Goal: Use online tool/utility: Use online tool/utility

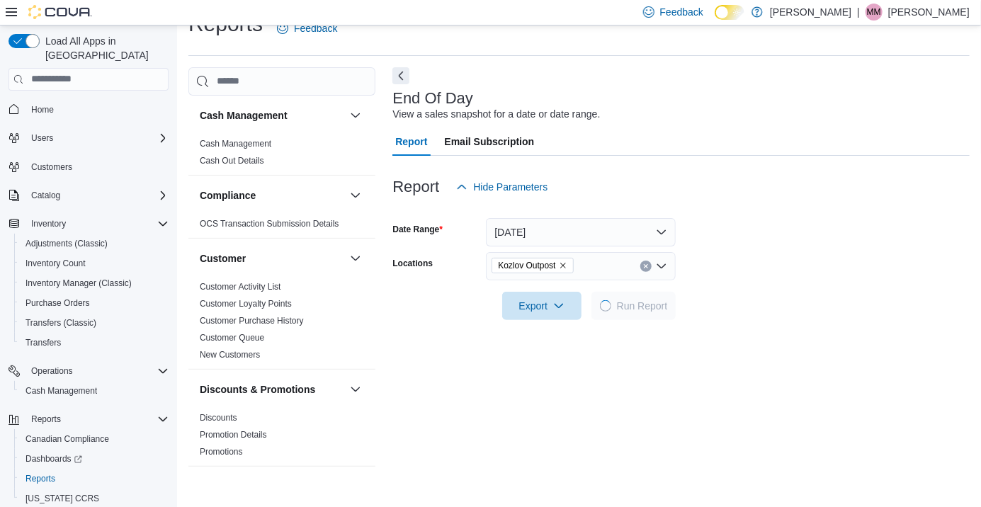
scroll to position [33, 0]
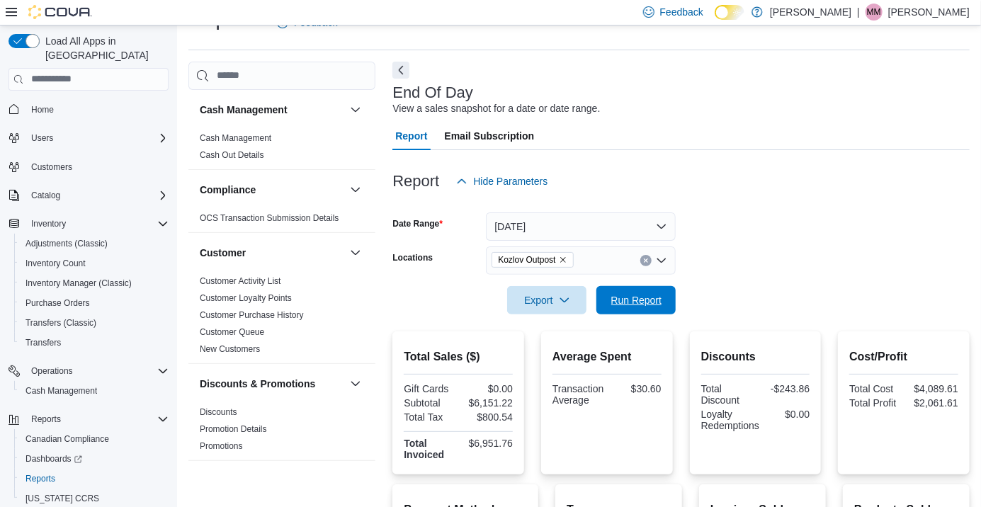
click at [651, 305] on span "Run Report" at bounding box center [637, 300] width 51 height 14
click at [643, 314] on span "Run Report" at bounding box center [636, 300] width 62 height 28
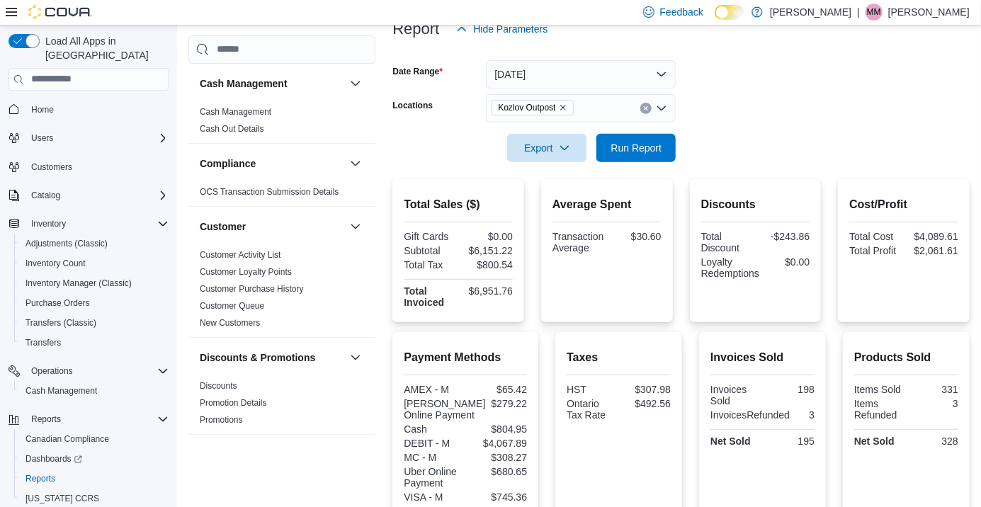
scroll to position [212, 0]
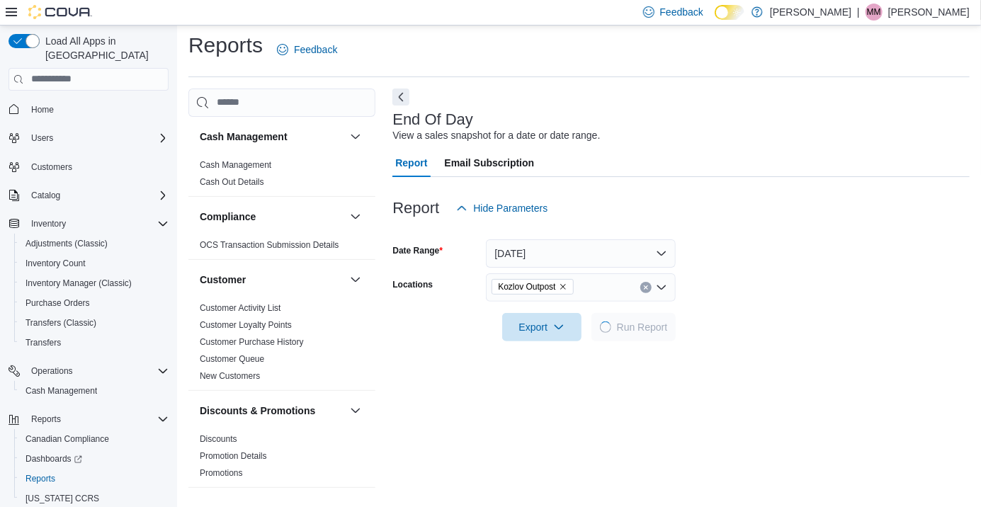
scroll to position [33, 0]
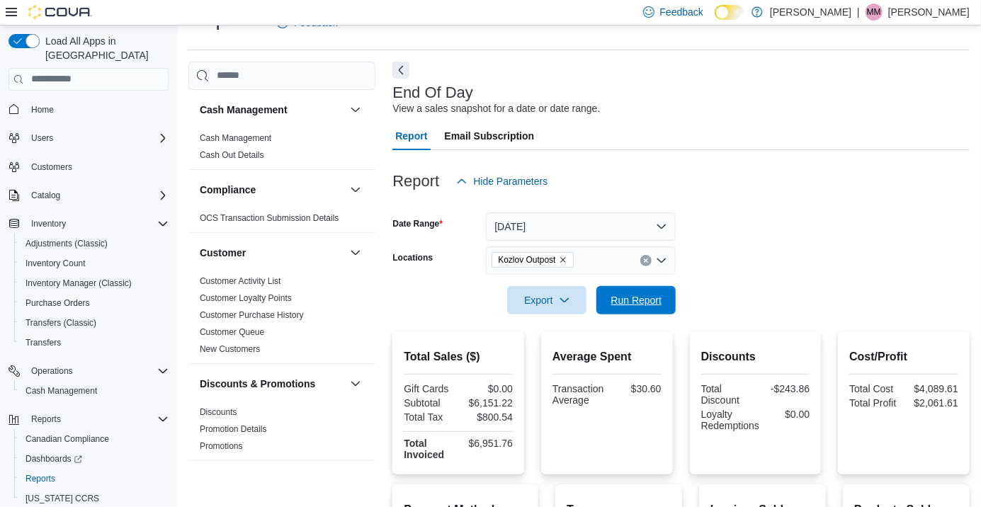
click at [646, 299] on span "Run Report" at bounding box center [637, 300] width 51 height 14
click at [651, 305] on span "Run Report" at bounding box center [637, 300] width 51 height 14
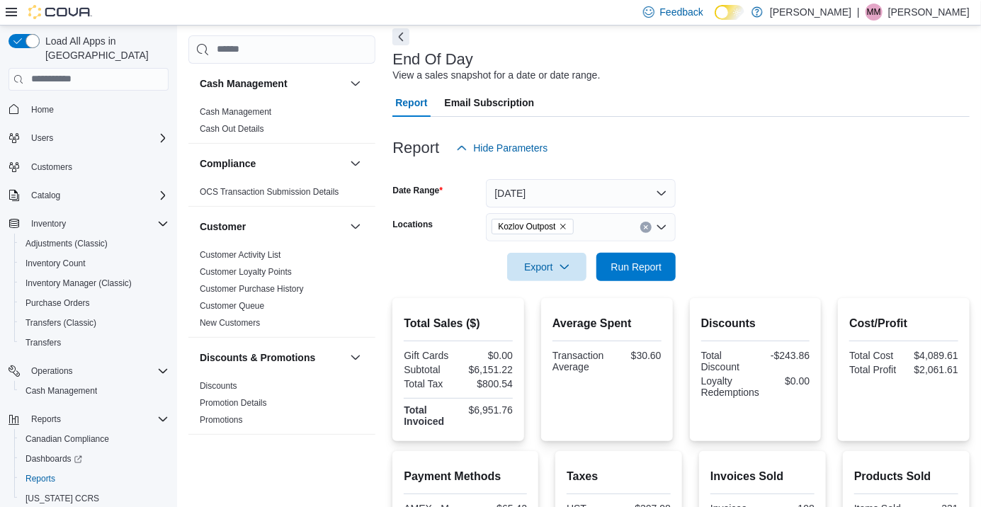
scroll to position [62, 0]
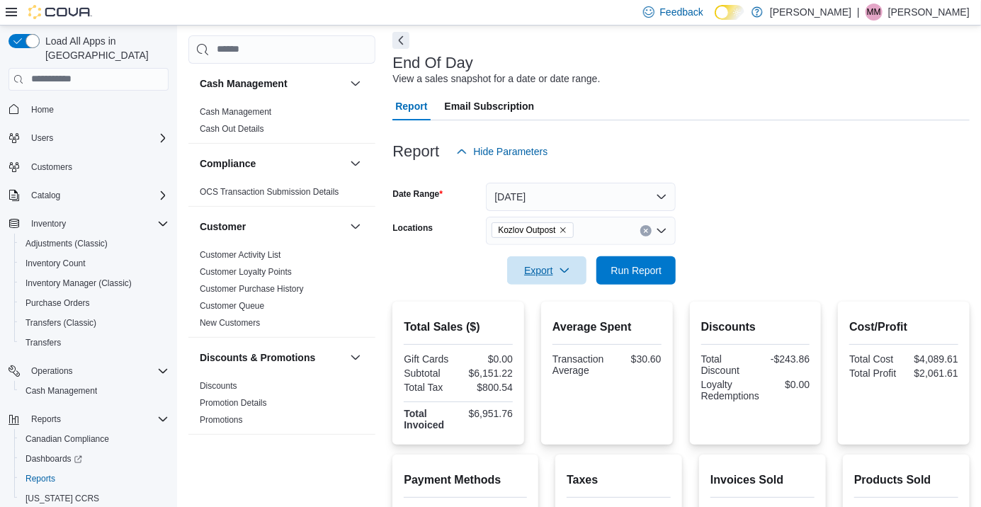
click at [554, 259] on div "Export" at bounding box center [550, 271] width 86 height 28
click at [557, 283] on span "Export" at bounding box center [547, 271] width 62 height 28
click at [563, 336] on span "Export to Pdf" at bounding box center [550, 330] width 64 height 11
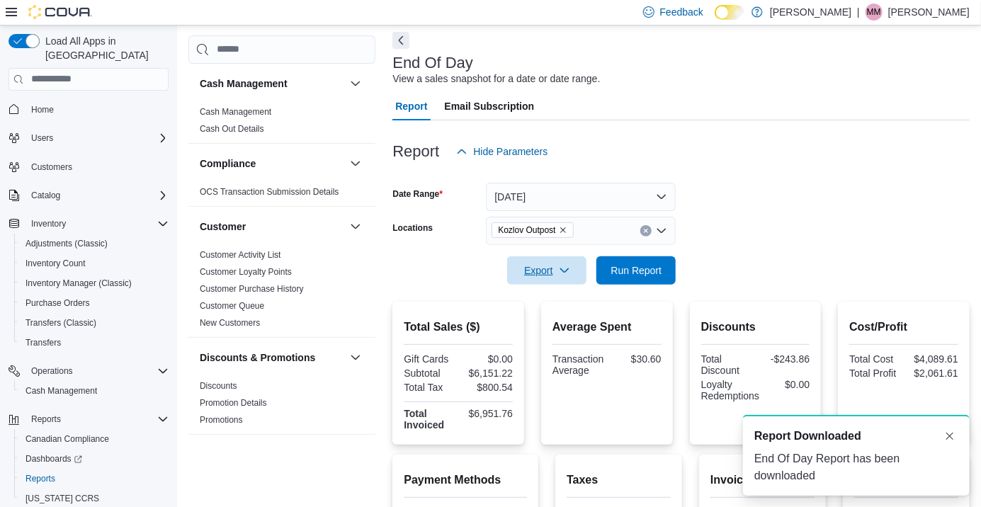
scroll to position [0, 0]
